Goal: Navigation & Orientation: Find specific page/section

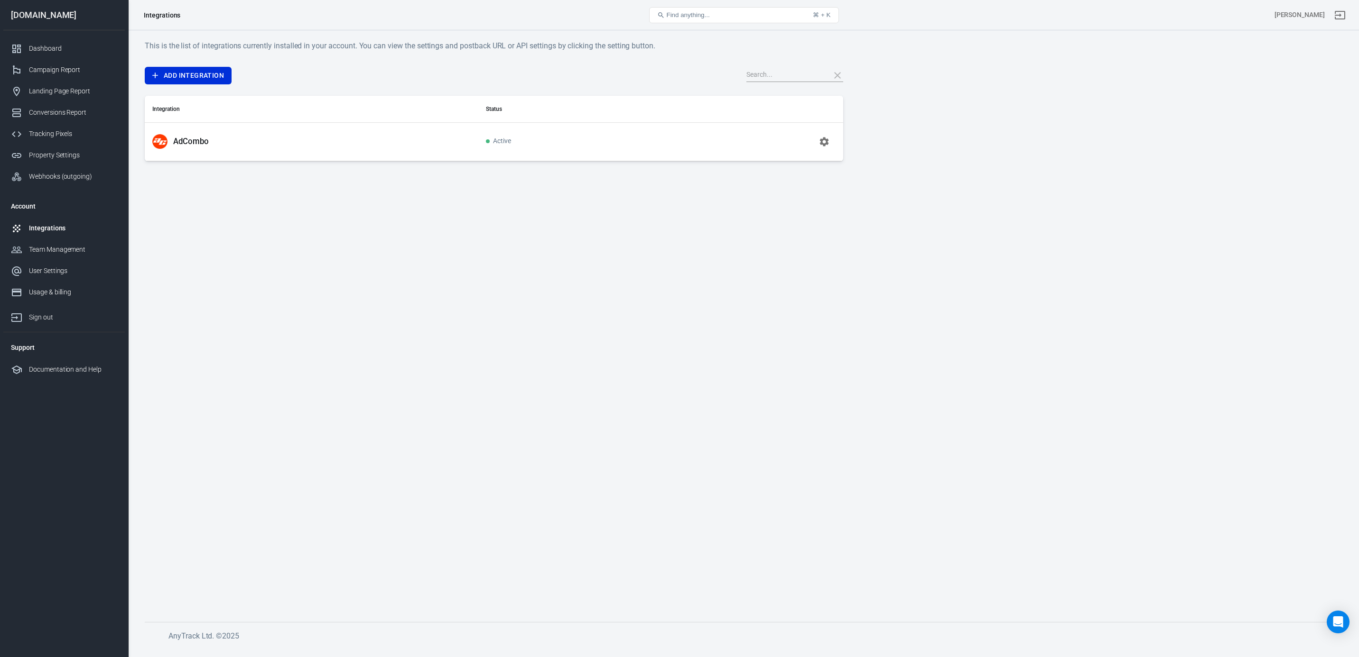
click at [821, 143] on icon "button" at bounding box center [824, 141] width 9 height 9
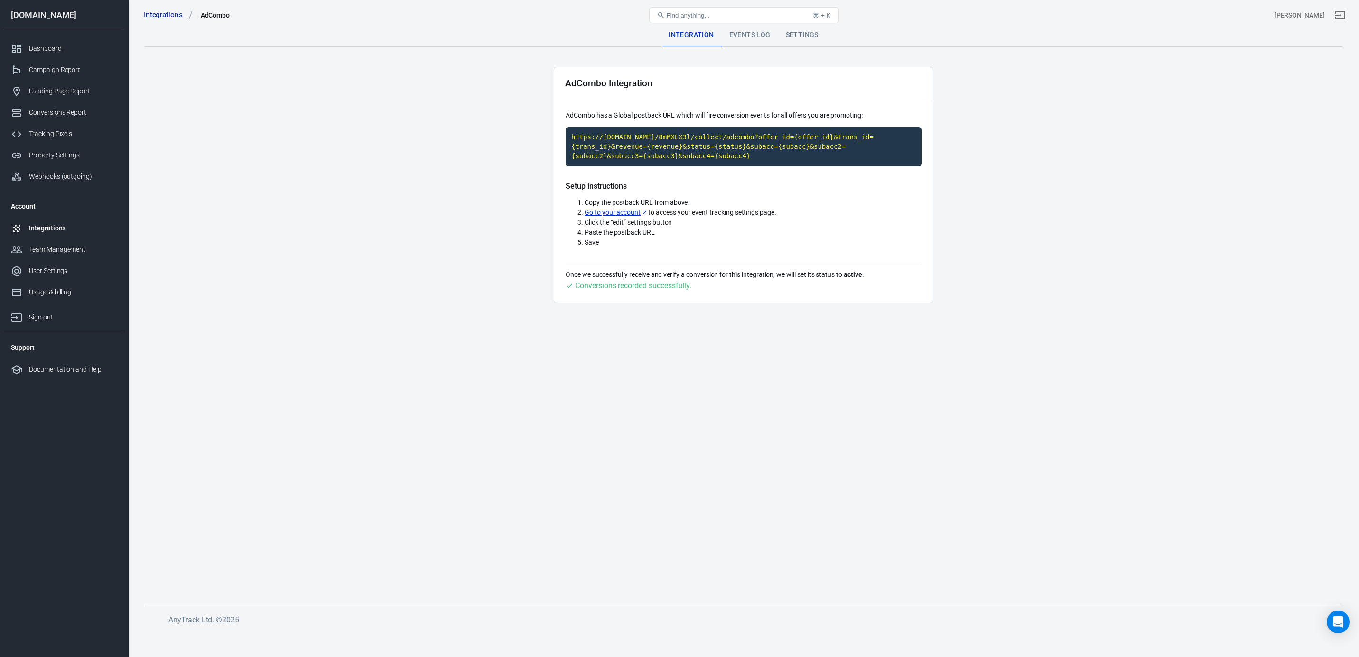
click at [751, 33] on div "Events Log" at bounding box center [750, 35] width 56 height 23
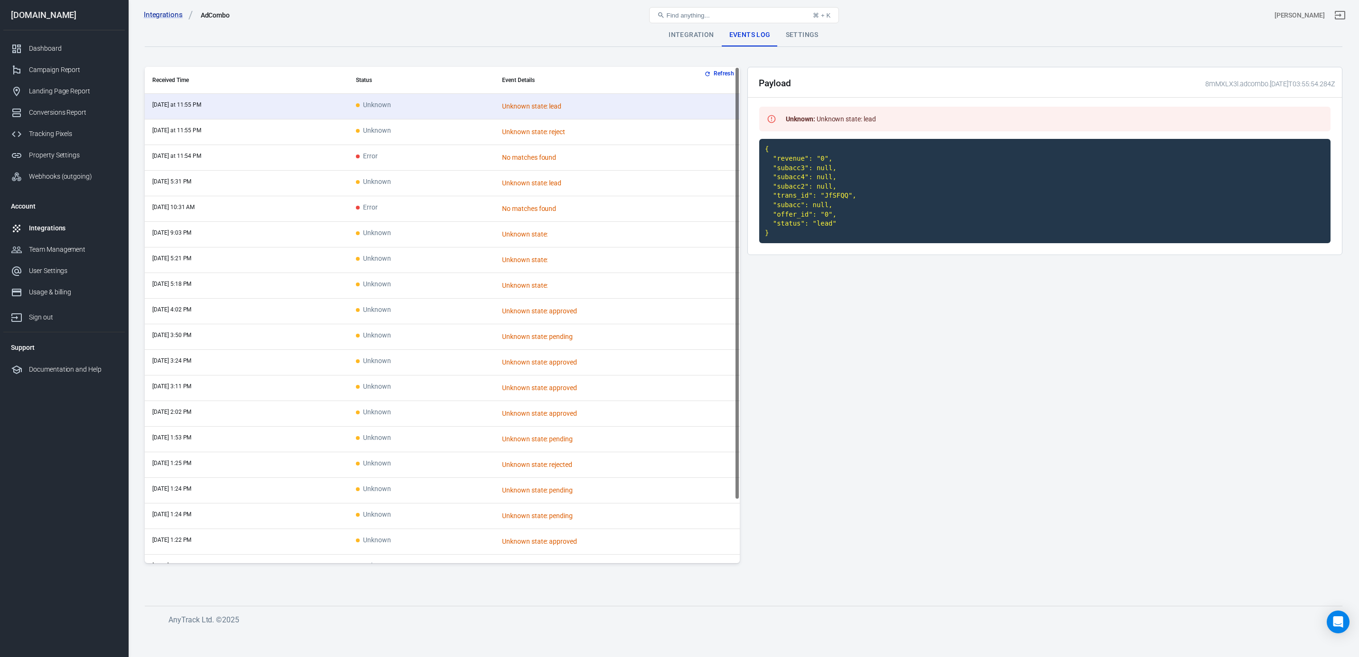
click at [809, 37] on div "Settings" at bounding box center [802, 35] width 48 height 23
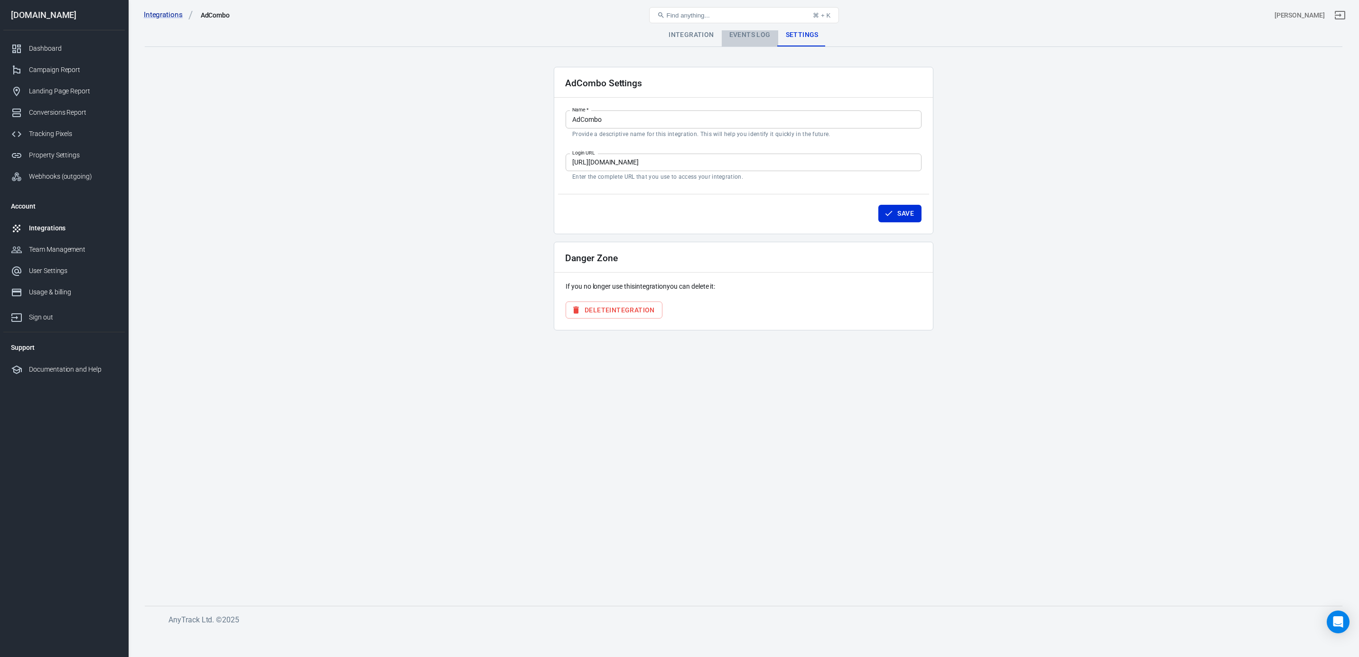
click at [768, 42] on div "Events Log" at bounding box center [750, 35] width 56 height 23
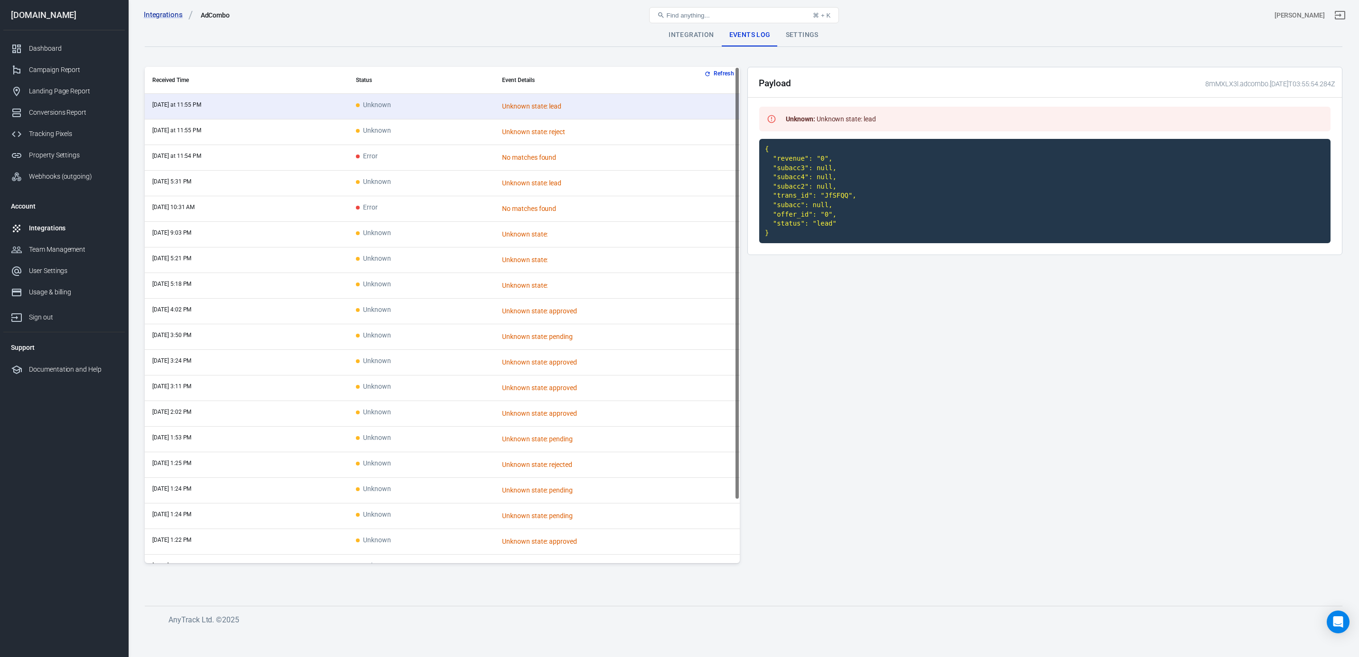
click at [687, 30] on div "Integrations AdCombo Find anything... ⌘ + K [PERSON_NAME]" at bounding box center [744, 15] width 1230 height 30
click at [675, 33] on div "Integration" at bounding box center [691, 35] width 60 height 23
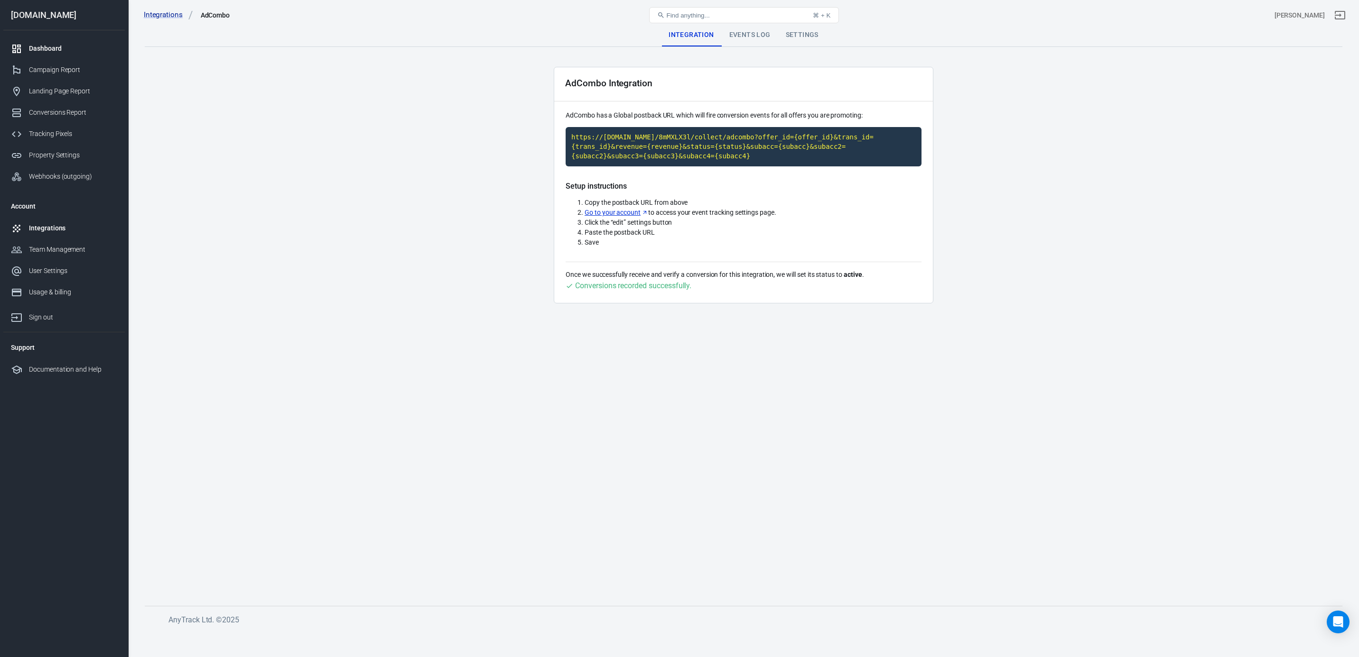
click at [50, 53] on div "Dashboard" at bounding box center [73, 49] width 88 height 10
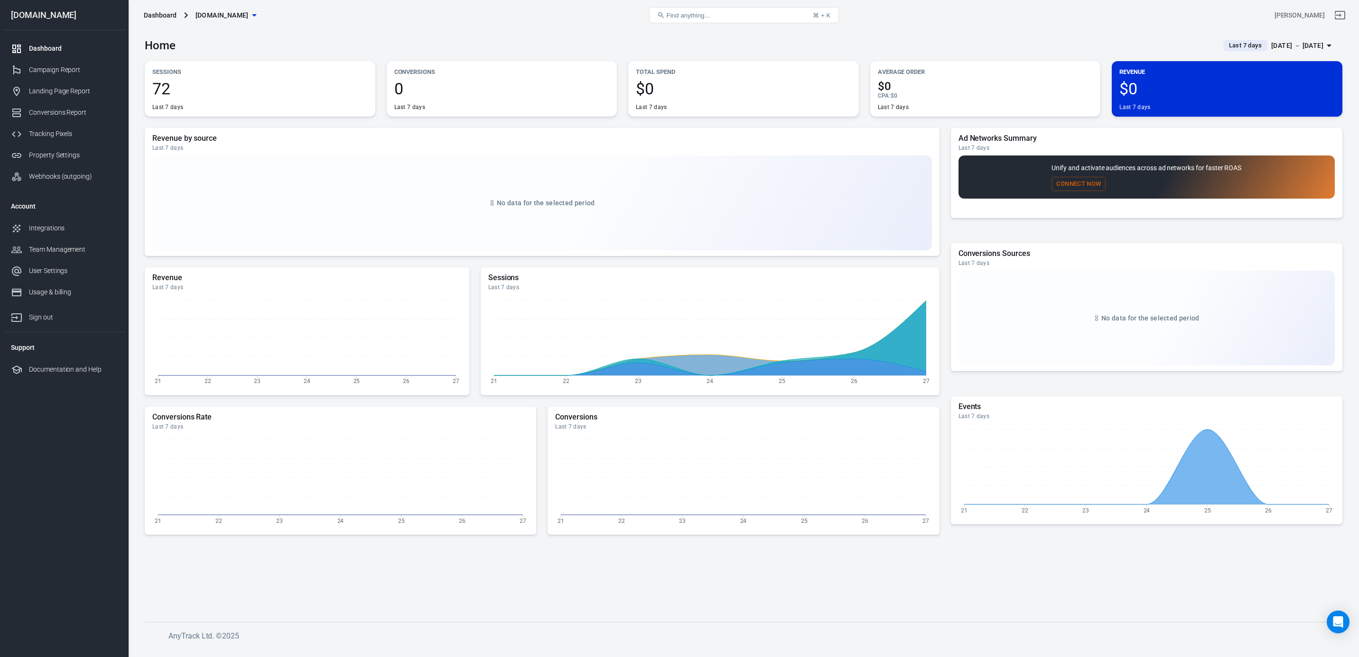
click at [1297, 43] on div "[DATE] － [DATE]" at bounding box center [1297, 46] width 52 height 12
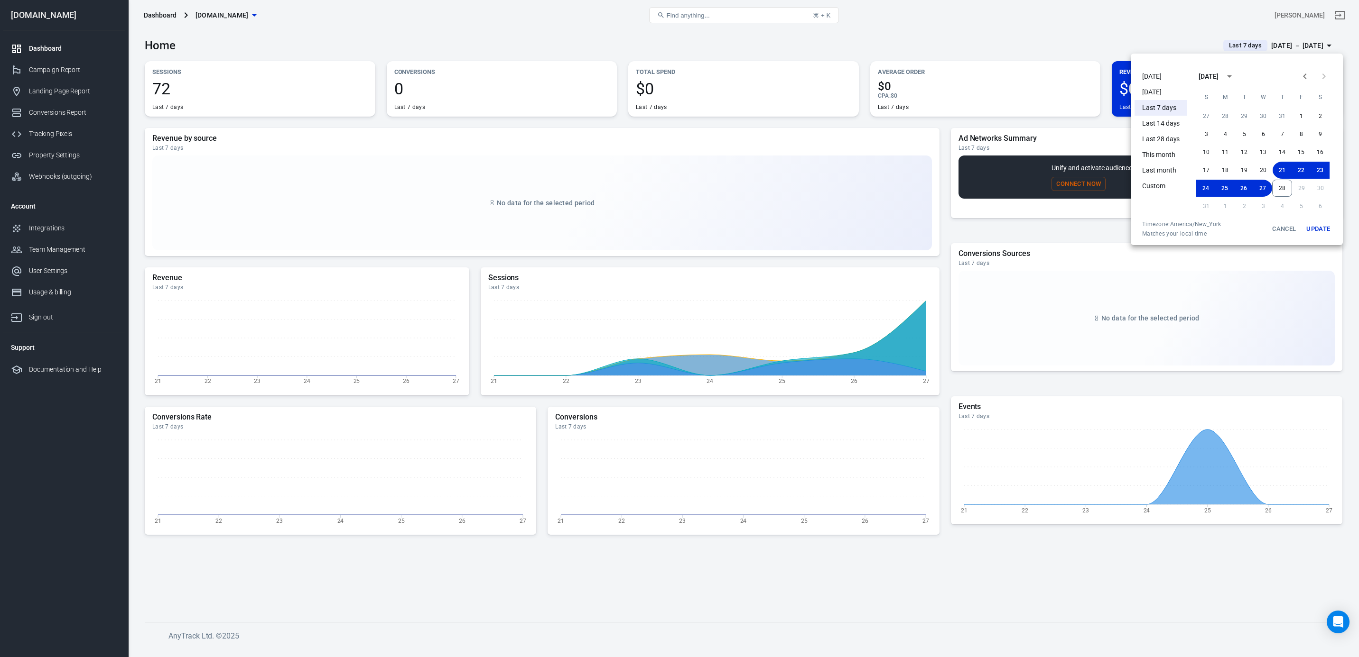
click at [1149, 71] on li "[DATE]" at bounding box center [1160, 77] width 53 height 16
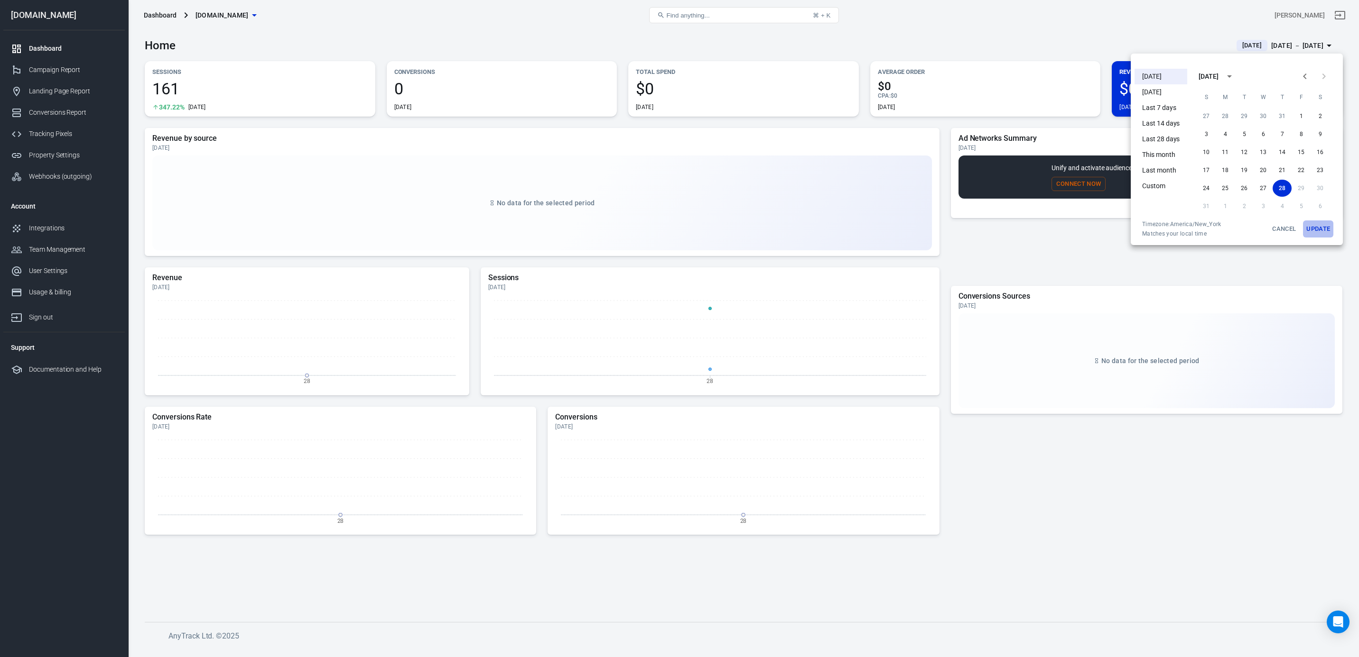
click at [1317, 229] on button "Update" at bounding box center [1318, 229] width 30 height 17
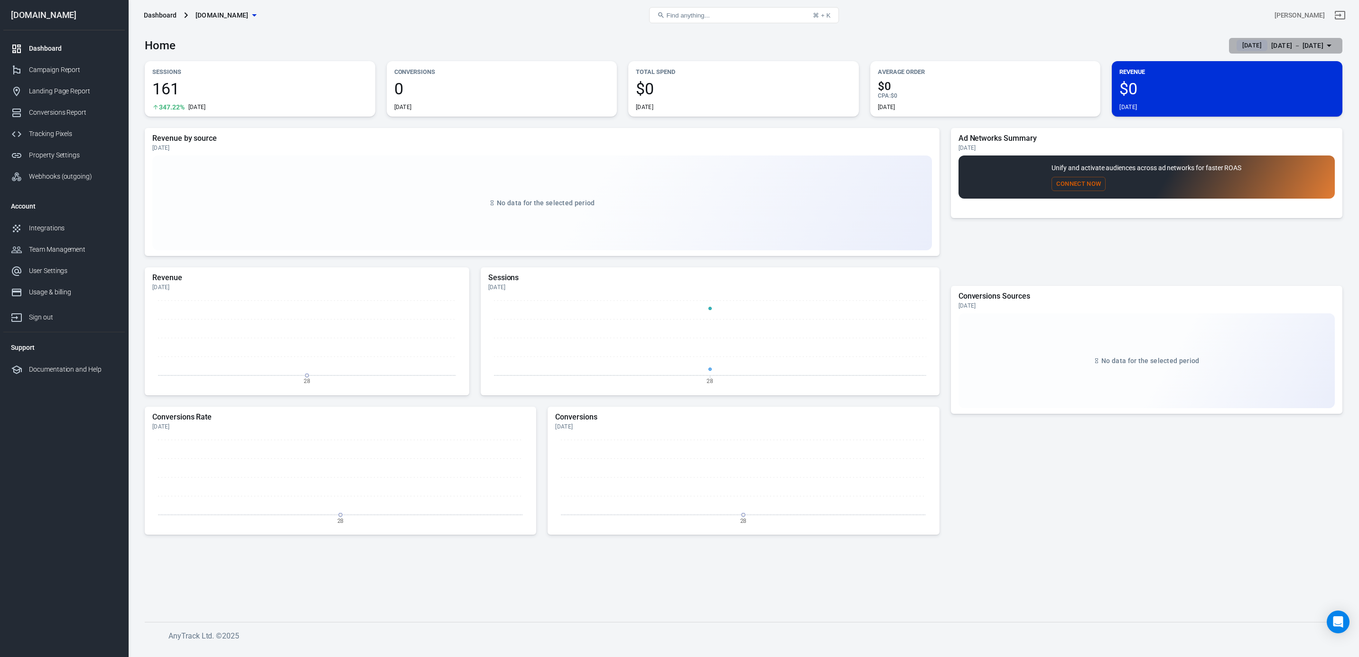
click at [1284, 50] on div "[DATE] － [DATE]" at bounding box center [1297, 46] width 52 height 12
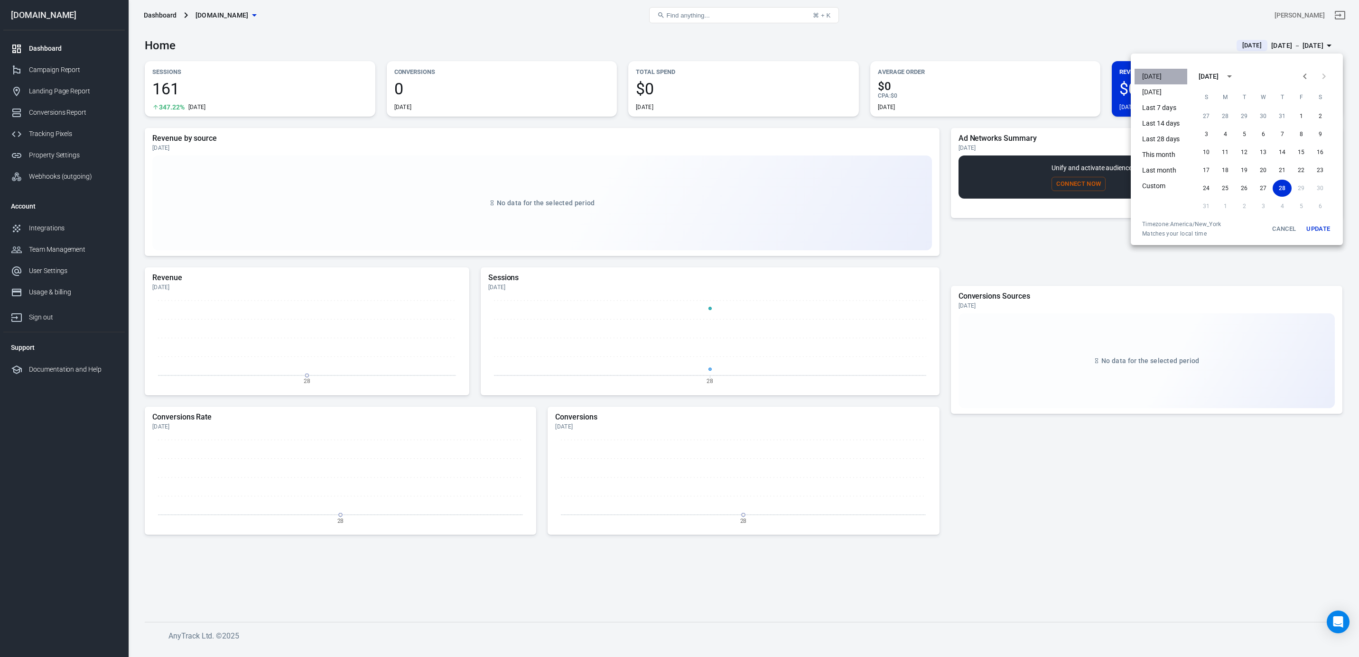
click at [1152, 75] on li "[DATE]" at bounding box center [1160, 77] width 53 height 16
click at [1319, 228] on button "Update" at bounding box center [1318, 229] width 30 height 17
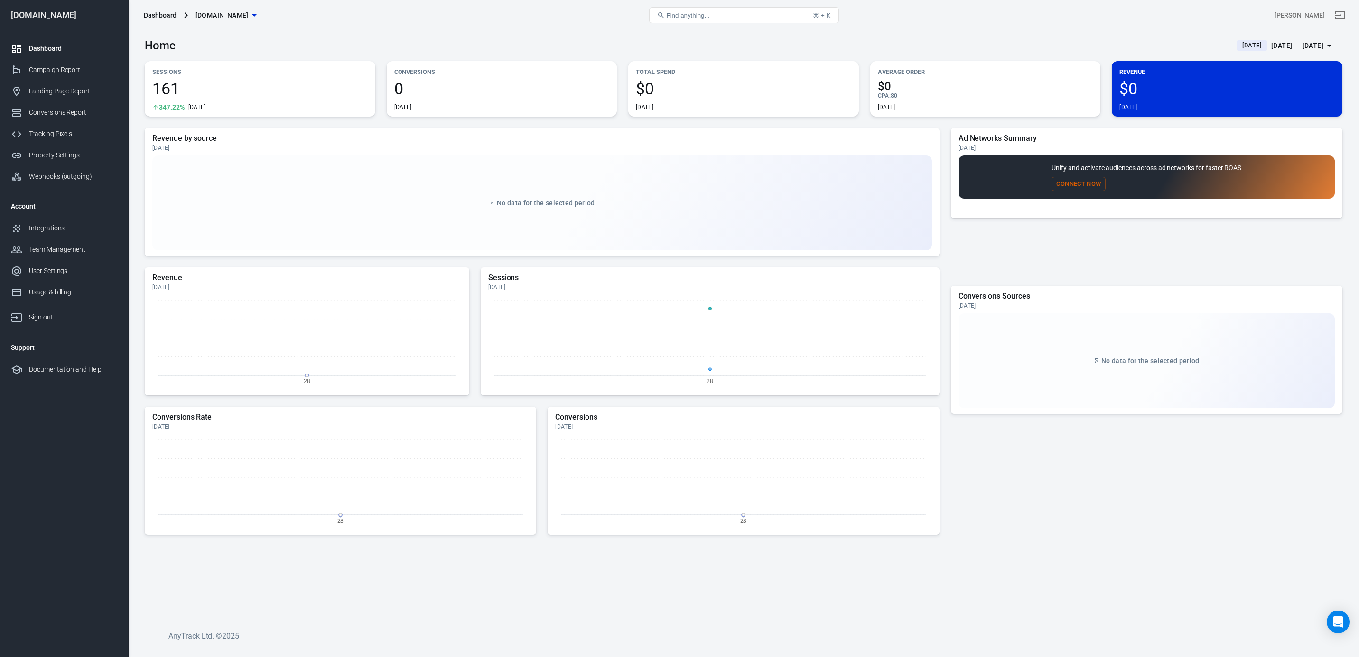
click at [173, 81] on span "161" at bounding box center [259, 89] width 215 height 16
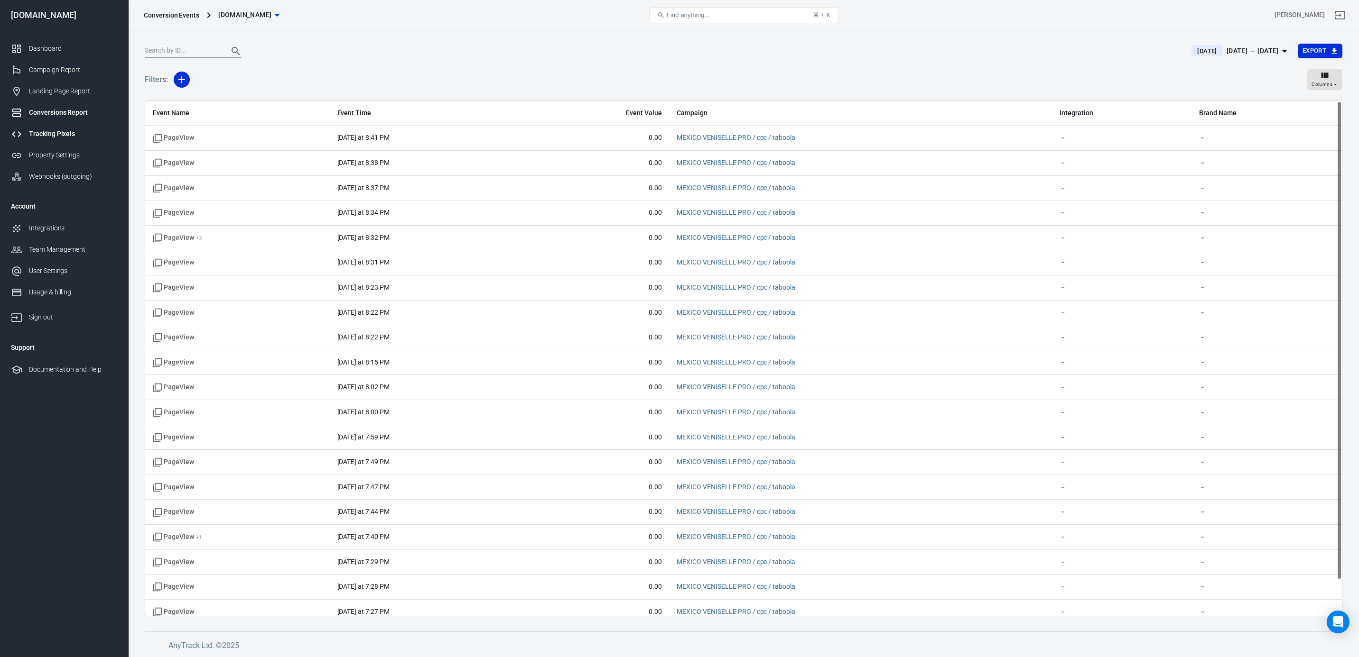
click at [82, 130] on div "Tracking Pixels" at bounding box center [73, 134] width 88 height 10
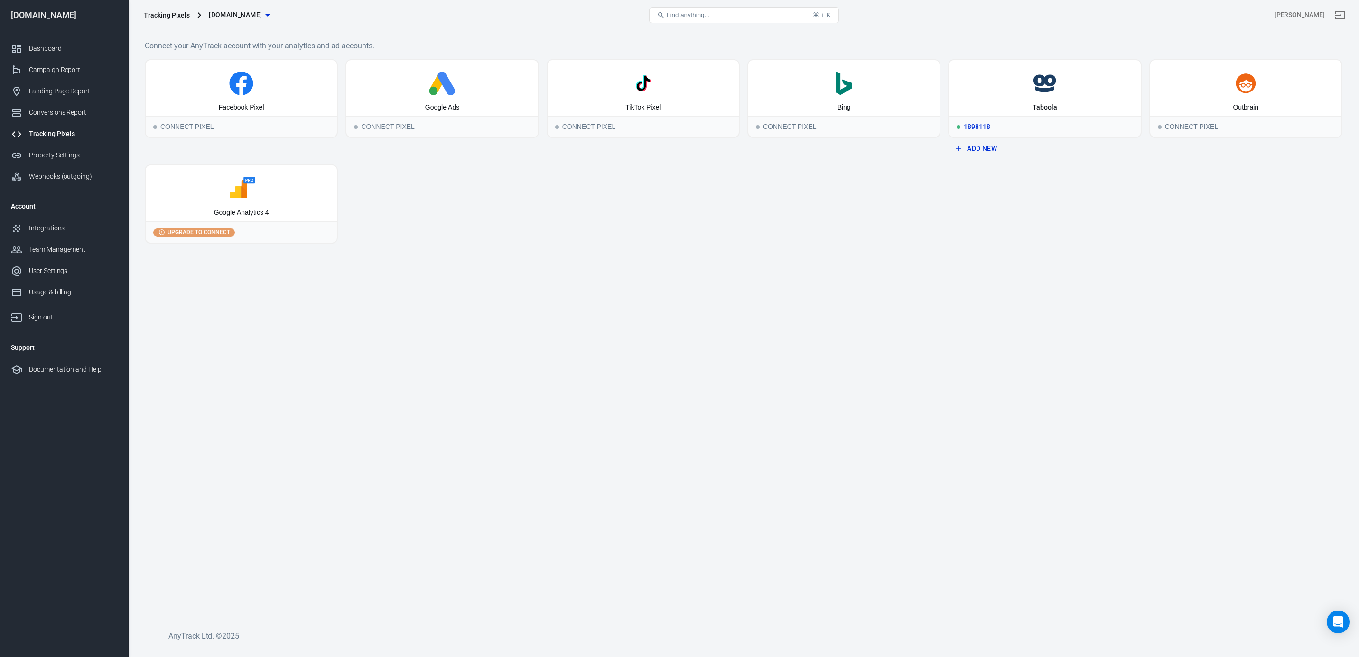
click at [1014, 88] on icon at bounding box center [1045, 84] width 184 height 24
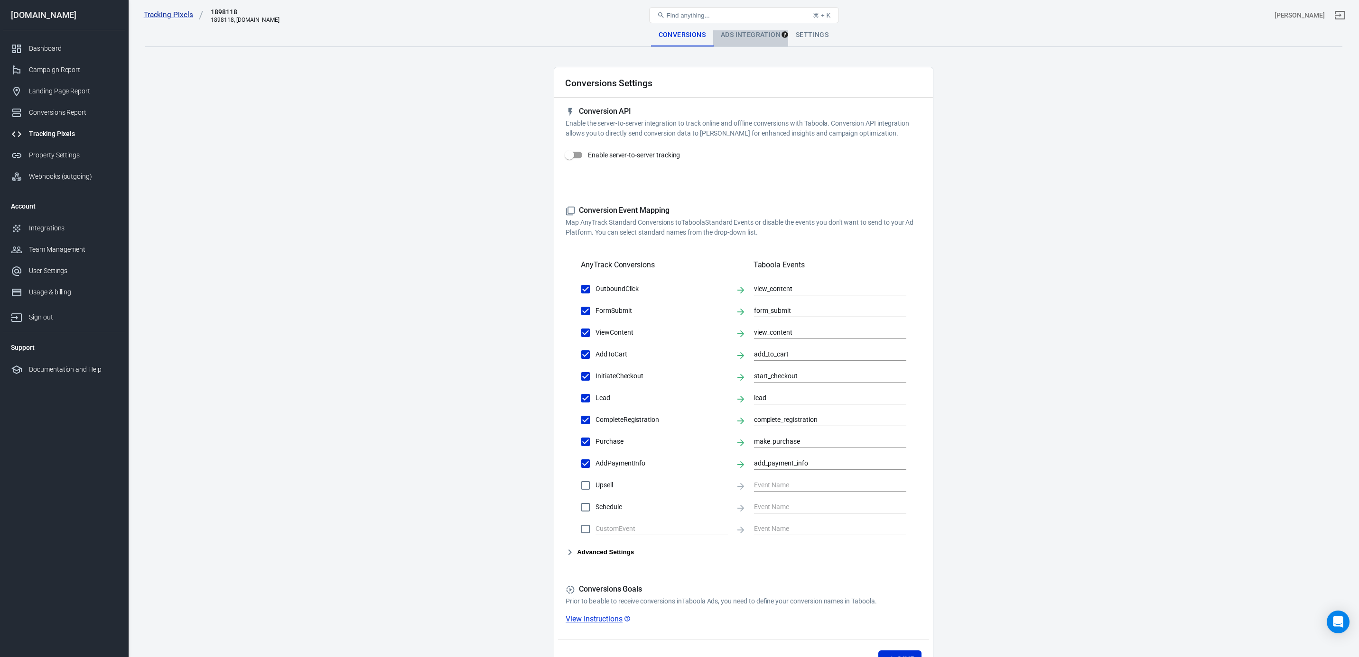
click at [753, 34] on div "Ads Integration" at bounding box center [750, 35] width 75 height 23
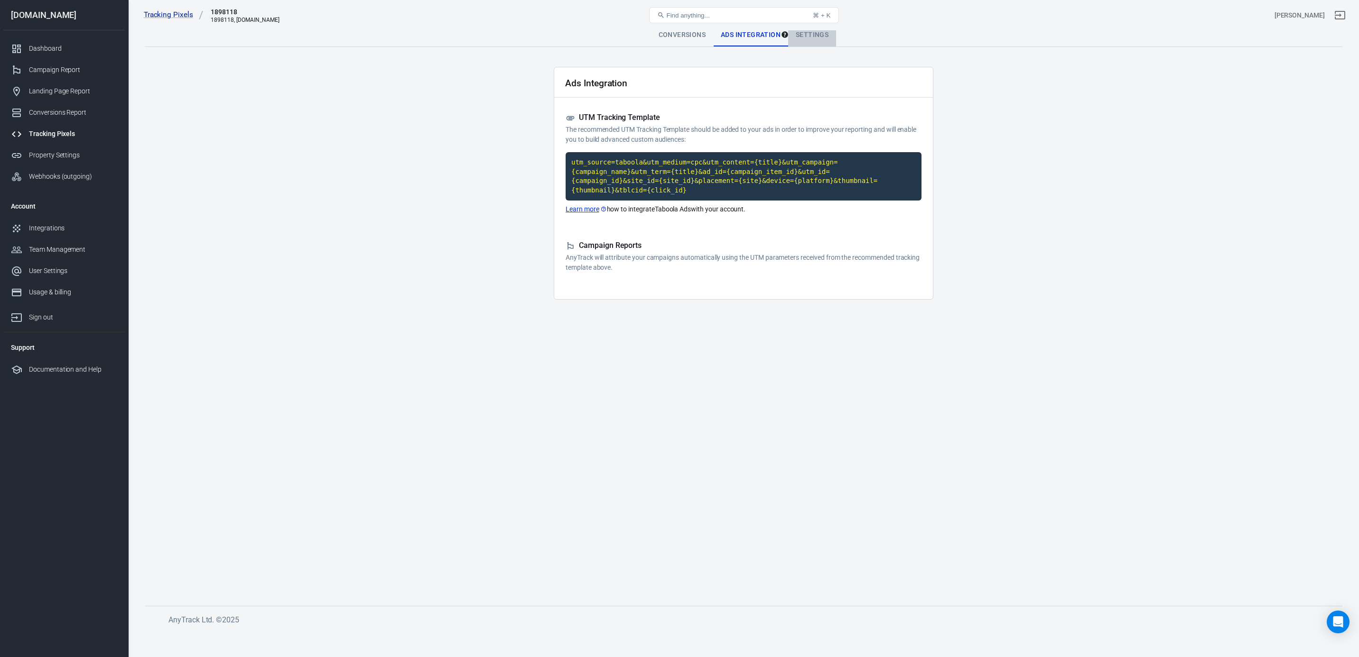
click at [807, 31] on div "Settings" at bounding box center [812, 35] width 48 height 23
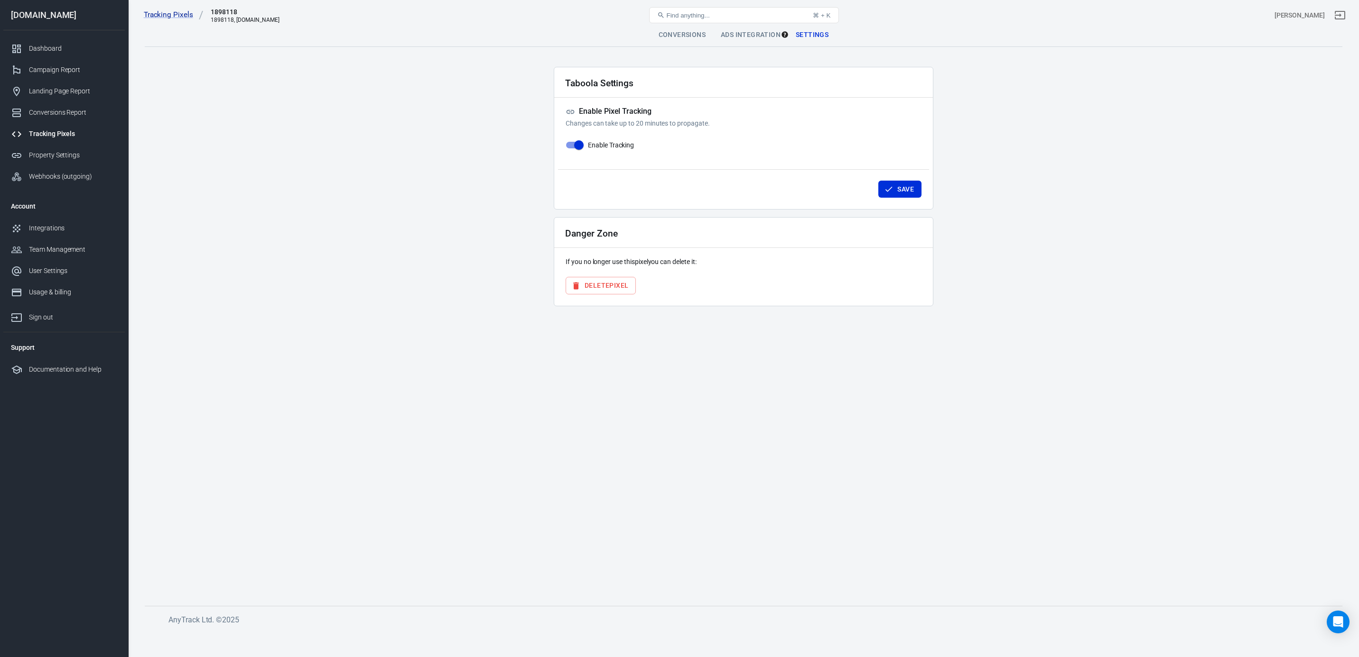
click at [689, 30] on div "Conversions" at bounding box center [682, 35] width 62 height 23
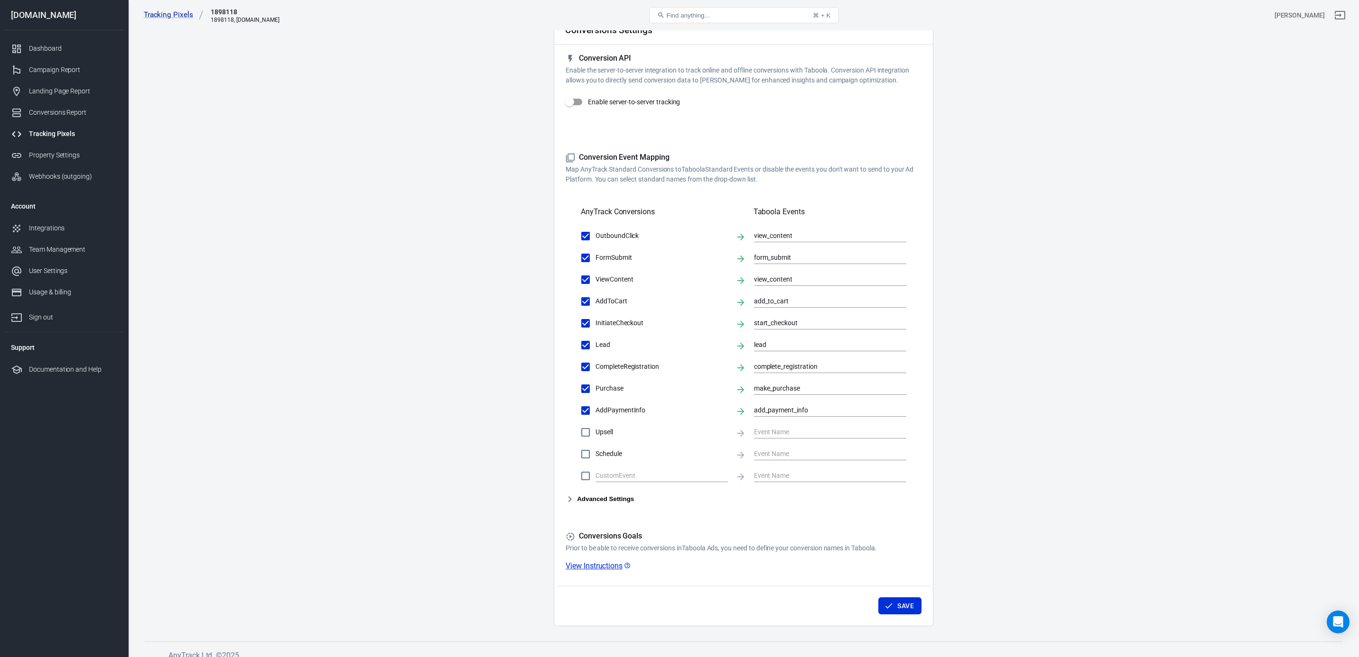
scroll to position [63, 0]
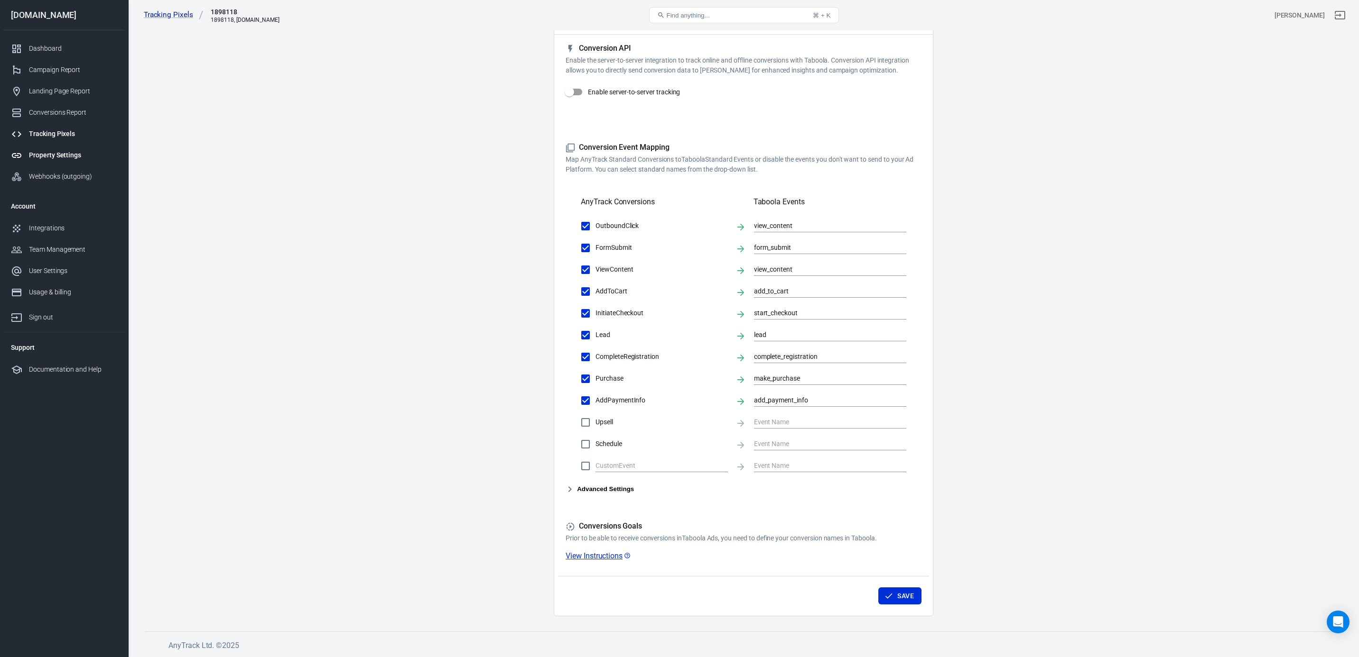
click at [54, 157] on div "Property Settings" at bounding box center [73, 155] width 88 height 10
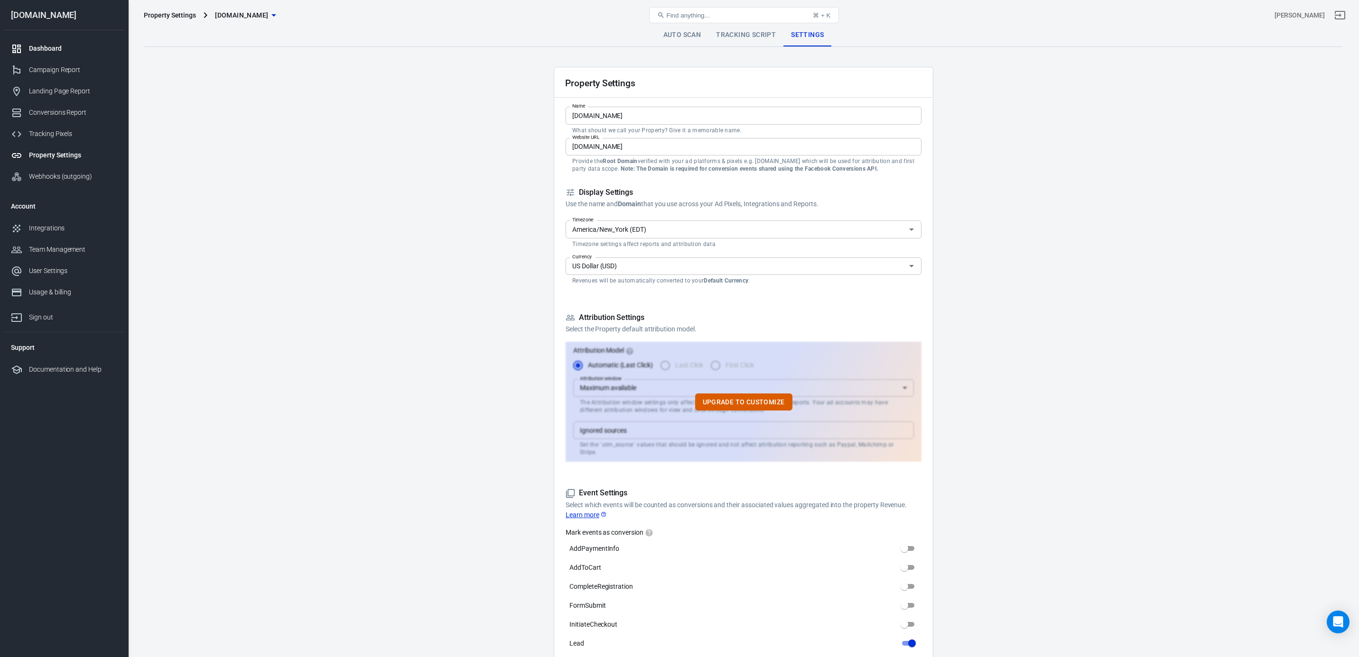
click at [60, 50] on div "Dashboard" at bounding box center [73, 49] width 88 height 10
